Goal: Task Accomplishment & Management: Use online tool/utility

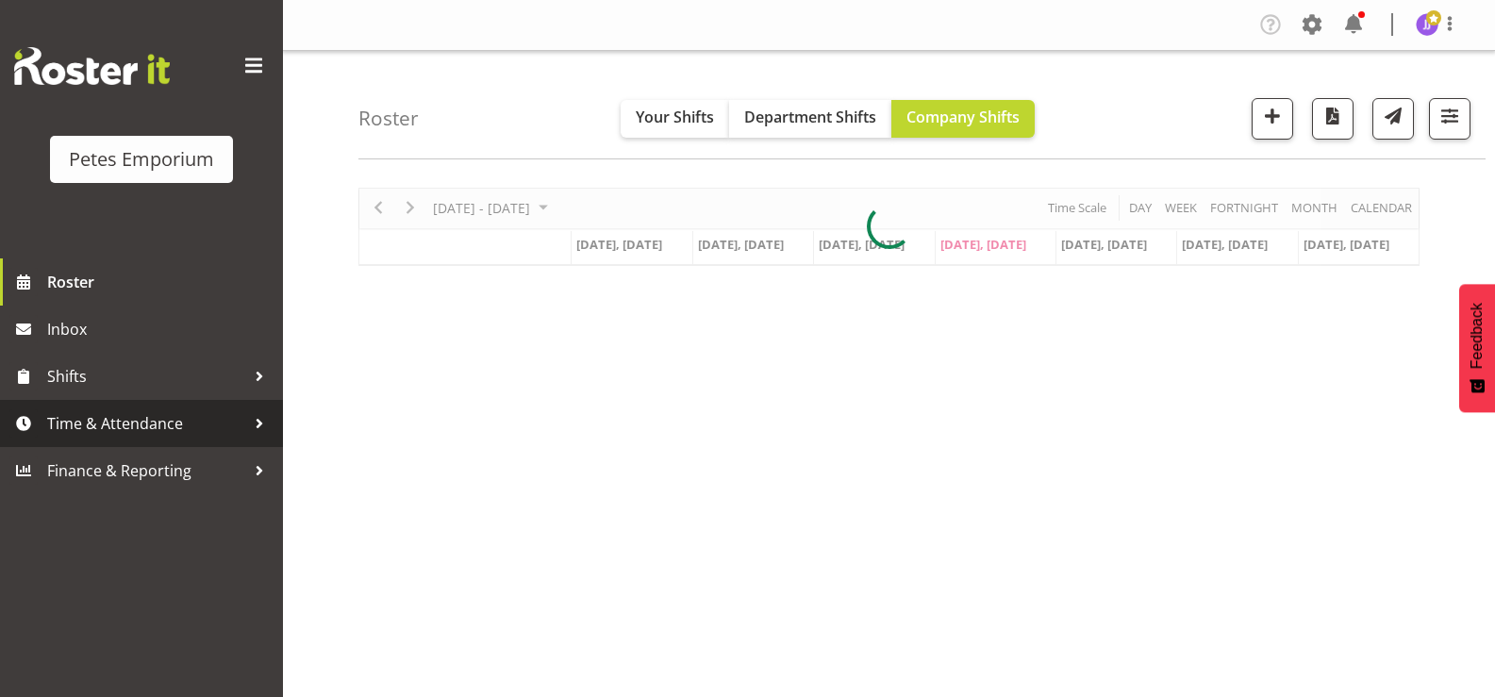
click at [158, 417] on span "Time & Attendance" at bounding box center [146, 423] width 198 height 28
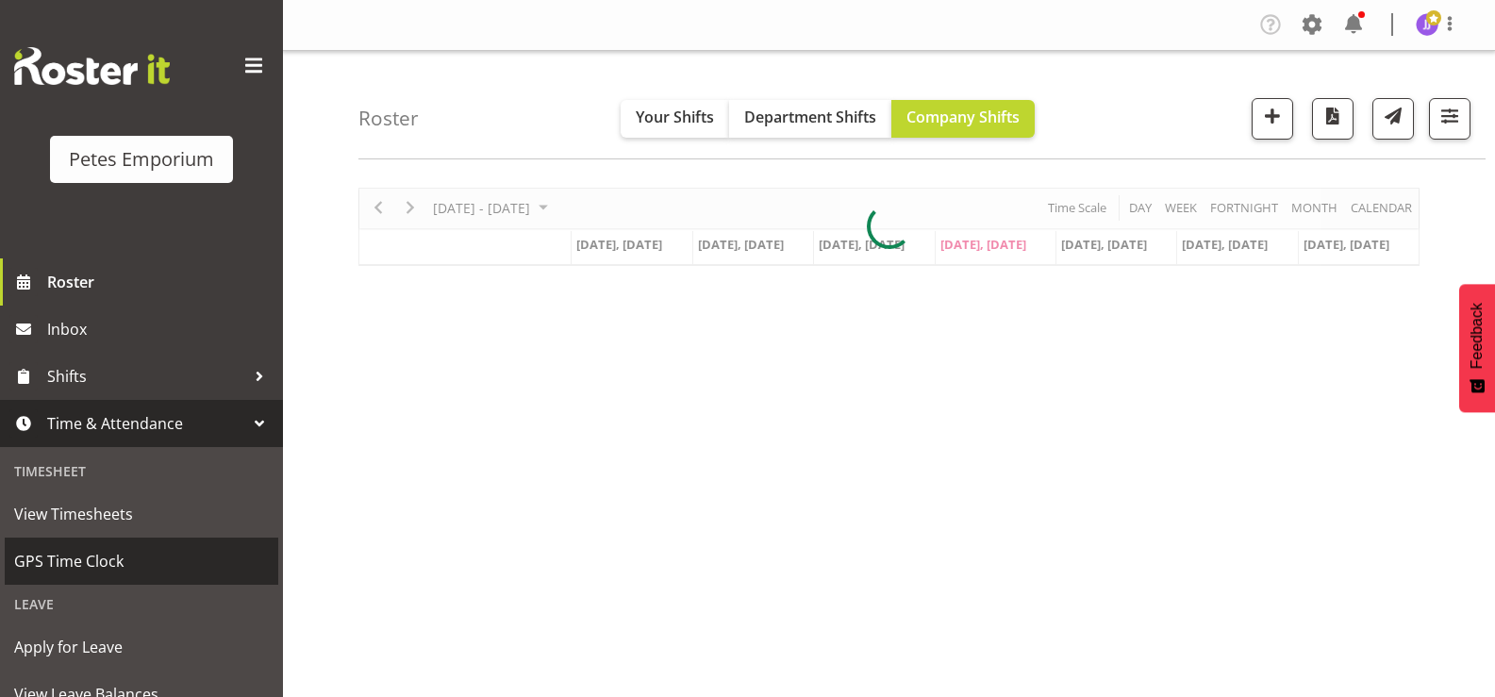
click at [124, 565] on span "GPS Time Clock" at bounding box center [141, 561] width 255 height 28
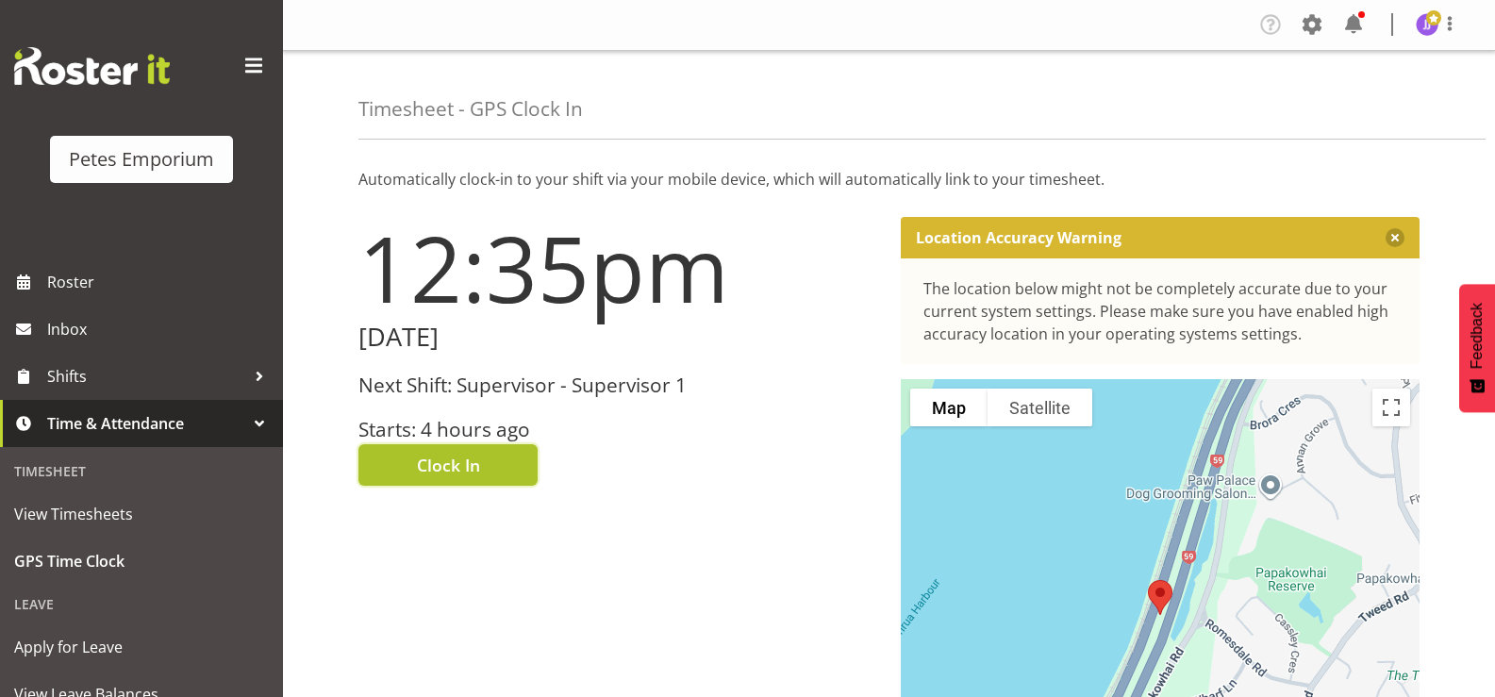
click at [436, 455] on span "Clock In" at bounding box center [448, 465] width 63 height 25
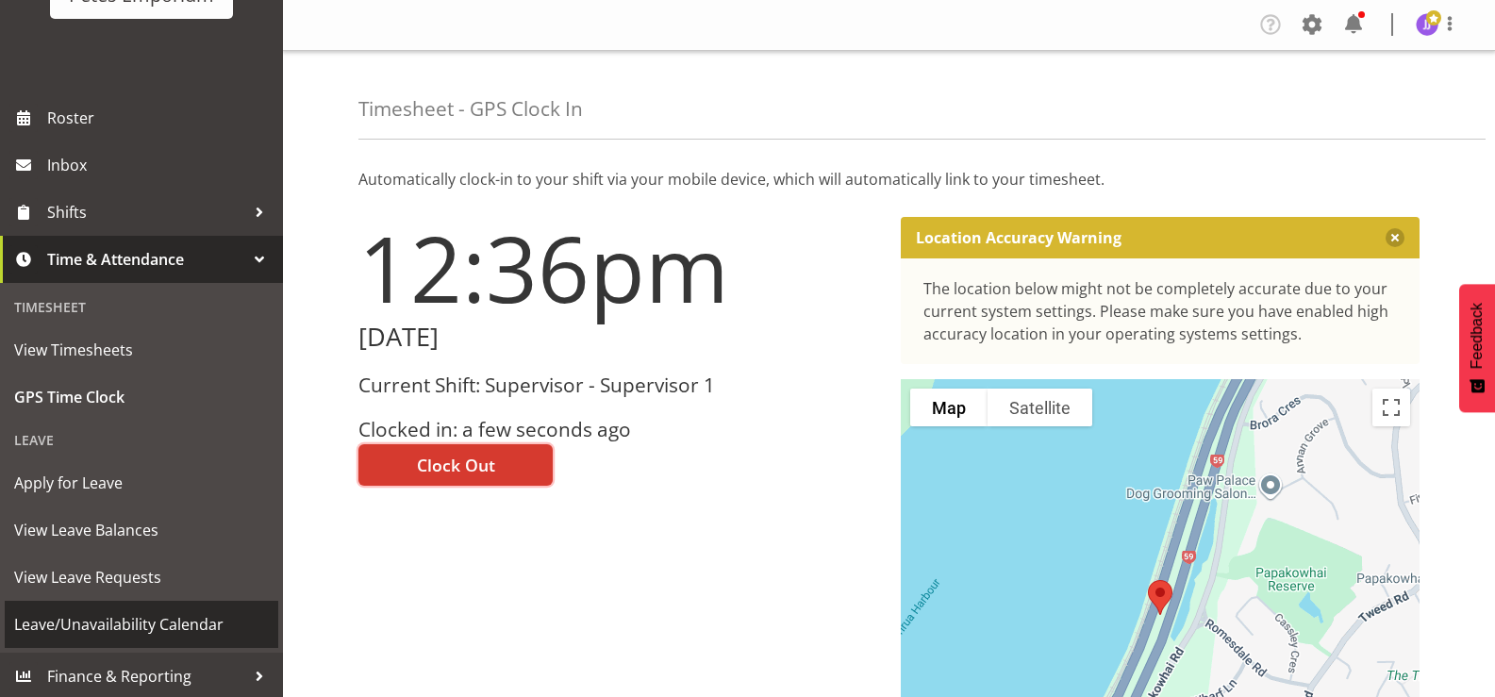
scroll to position [167, 0]
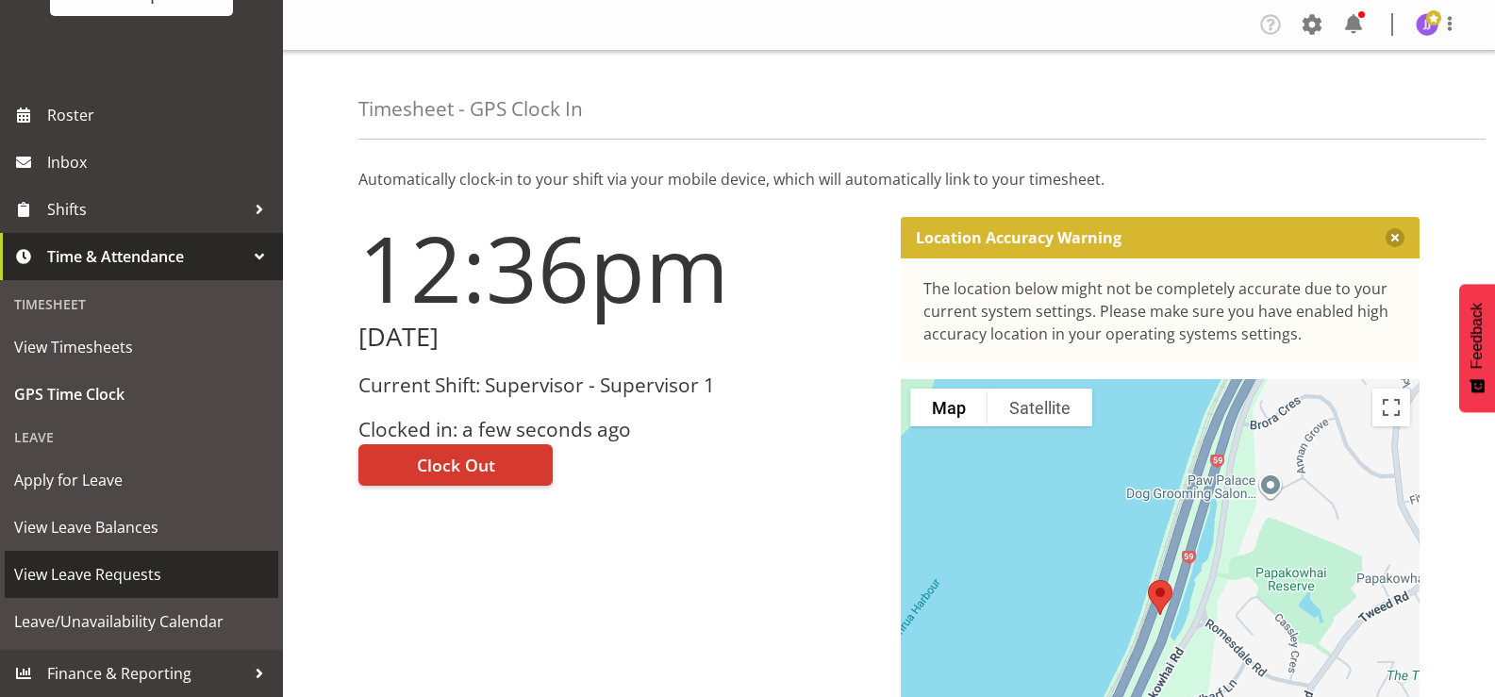
click at [104, 575] on span "View Leave Requests" at bounding box center [141, 574] width 255 height 28
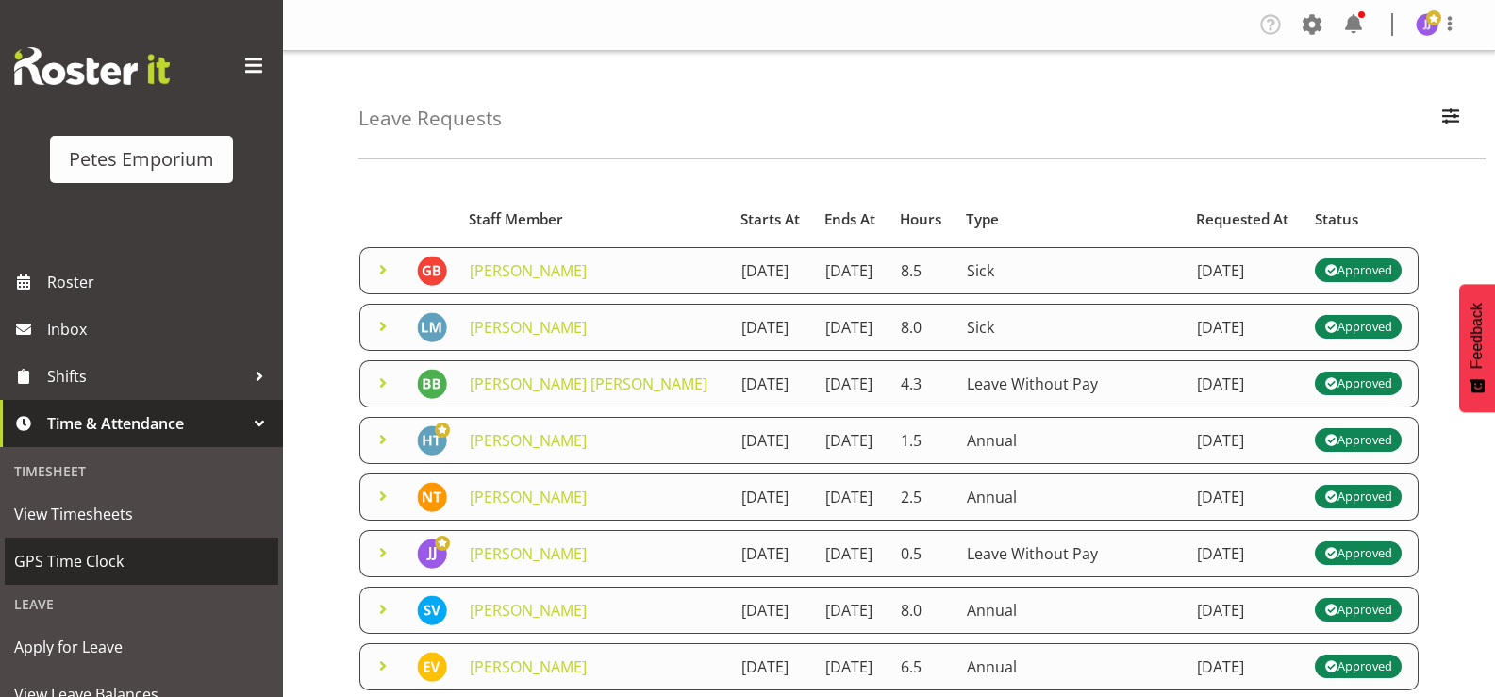
click at [96, 558] on span "GPS Time Clock" at bounding box center [141, 561] width 255 height 28
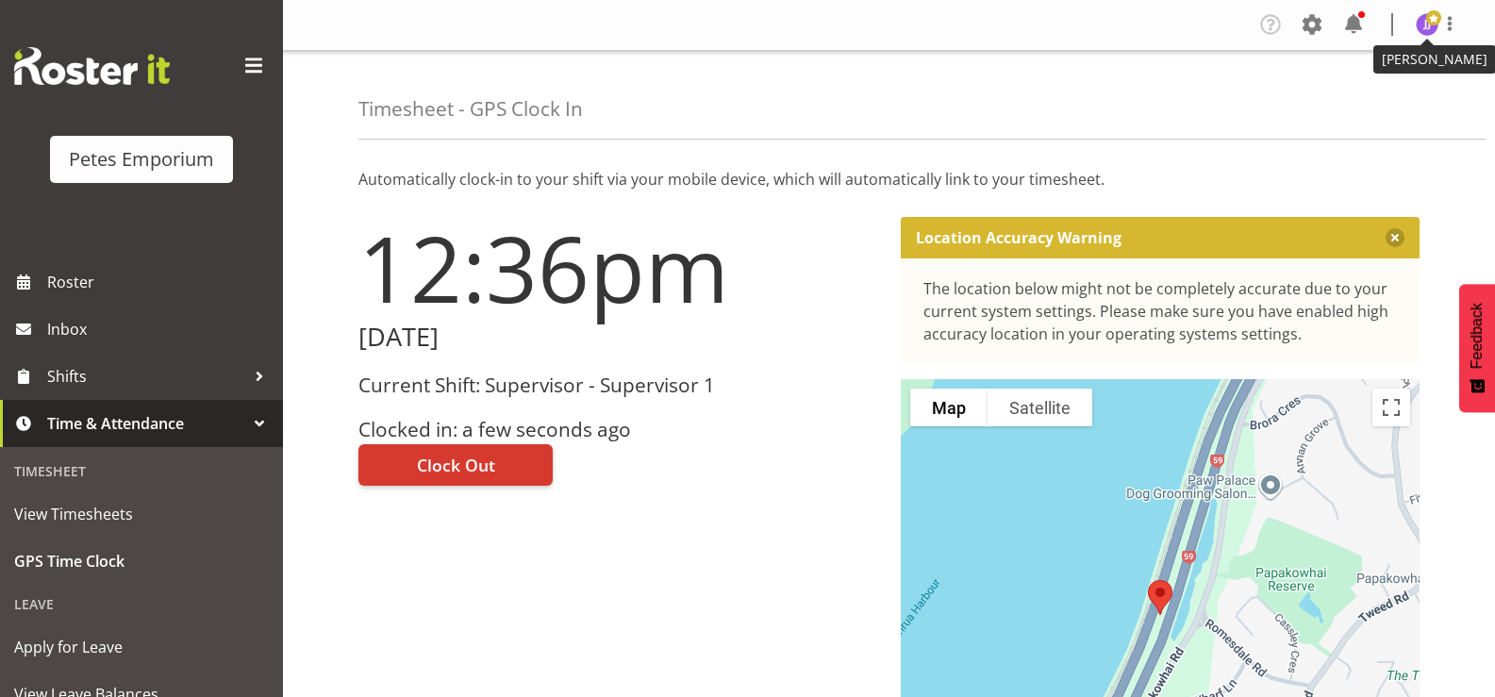
click at [1423, 24] on img at bounding box center [1427, 24] width 23 height 23
click at [1367, 95] on link "Log Out" at bounding box center [1370, 99] width 181 height 34
